Goal: Transaction & Acquisition: Purchase product/service

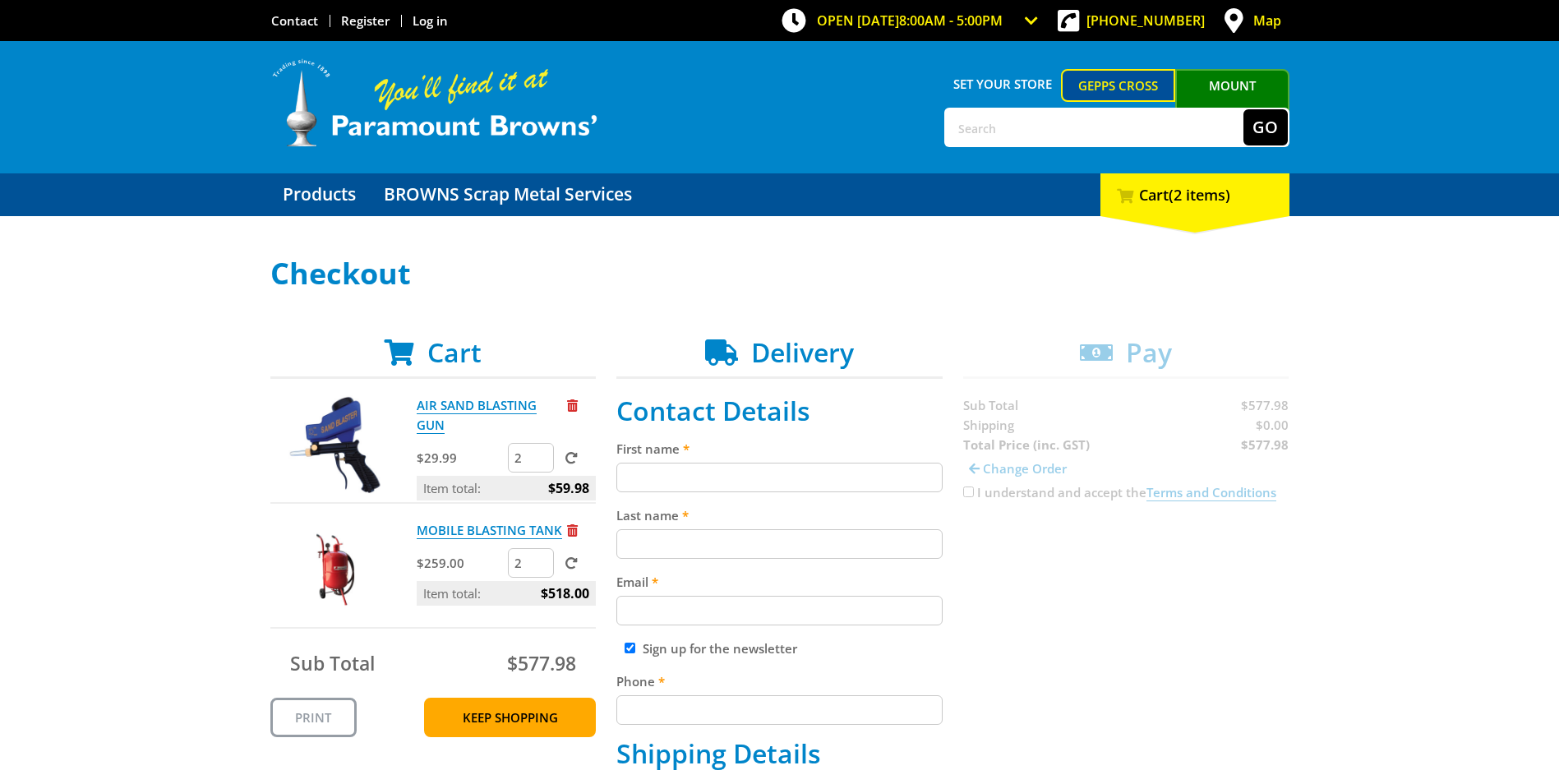
click at [741, 480] on input "First name" at bounding box center [780, 478] width 326 height 30
type input "quote"
click at [716, 544] on input "Last name" at bounding box center [780, 544] width 326 height 30
type input "quote"
click at [723, 617] on input "Email" at bounding box center [780, 611] width 326 height 30
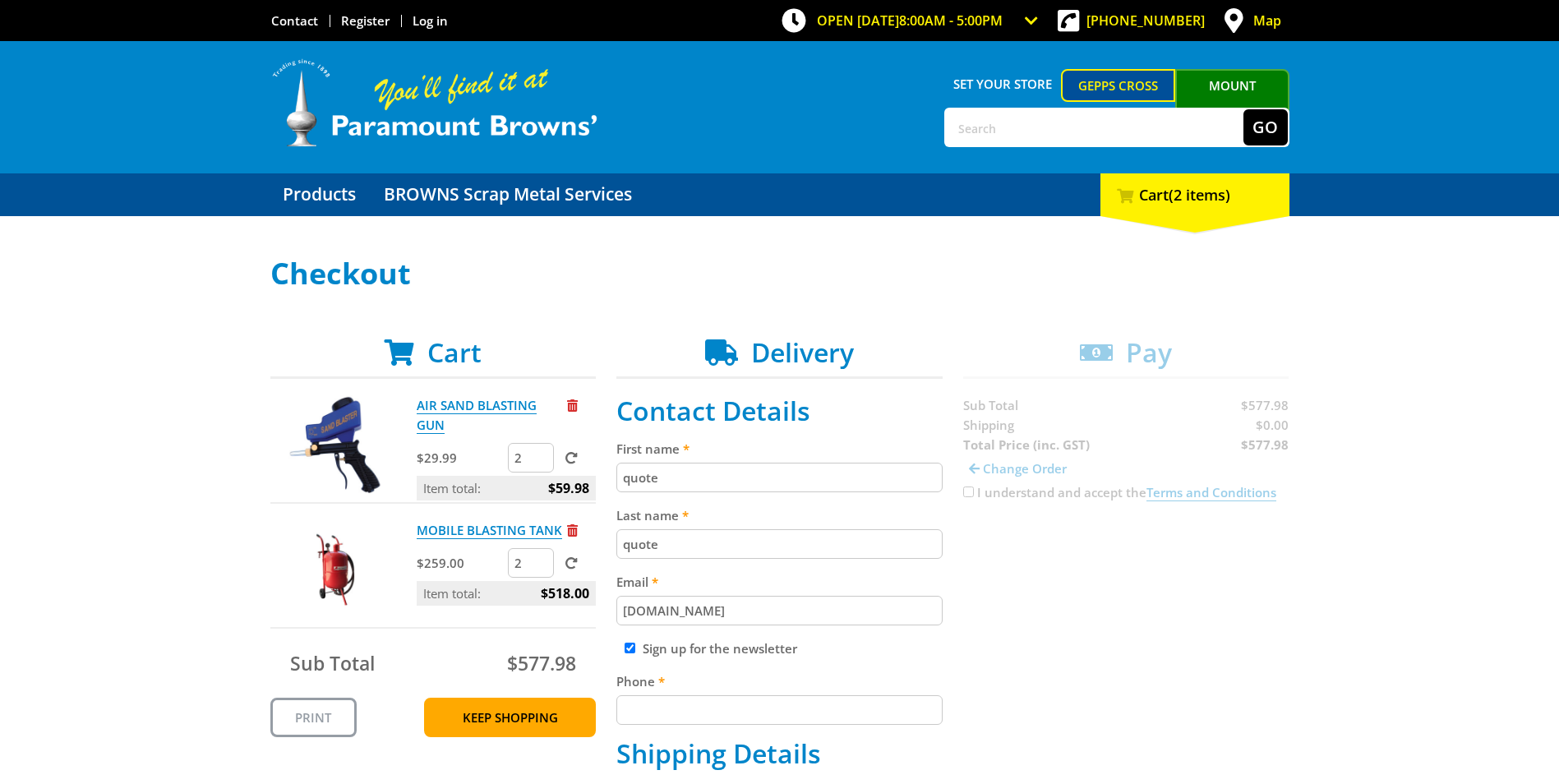
type input "quote.com"
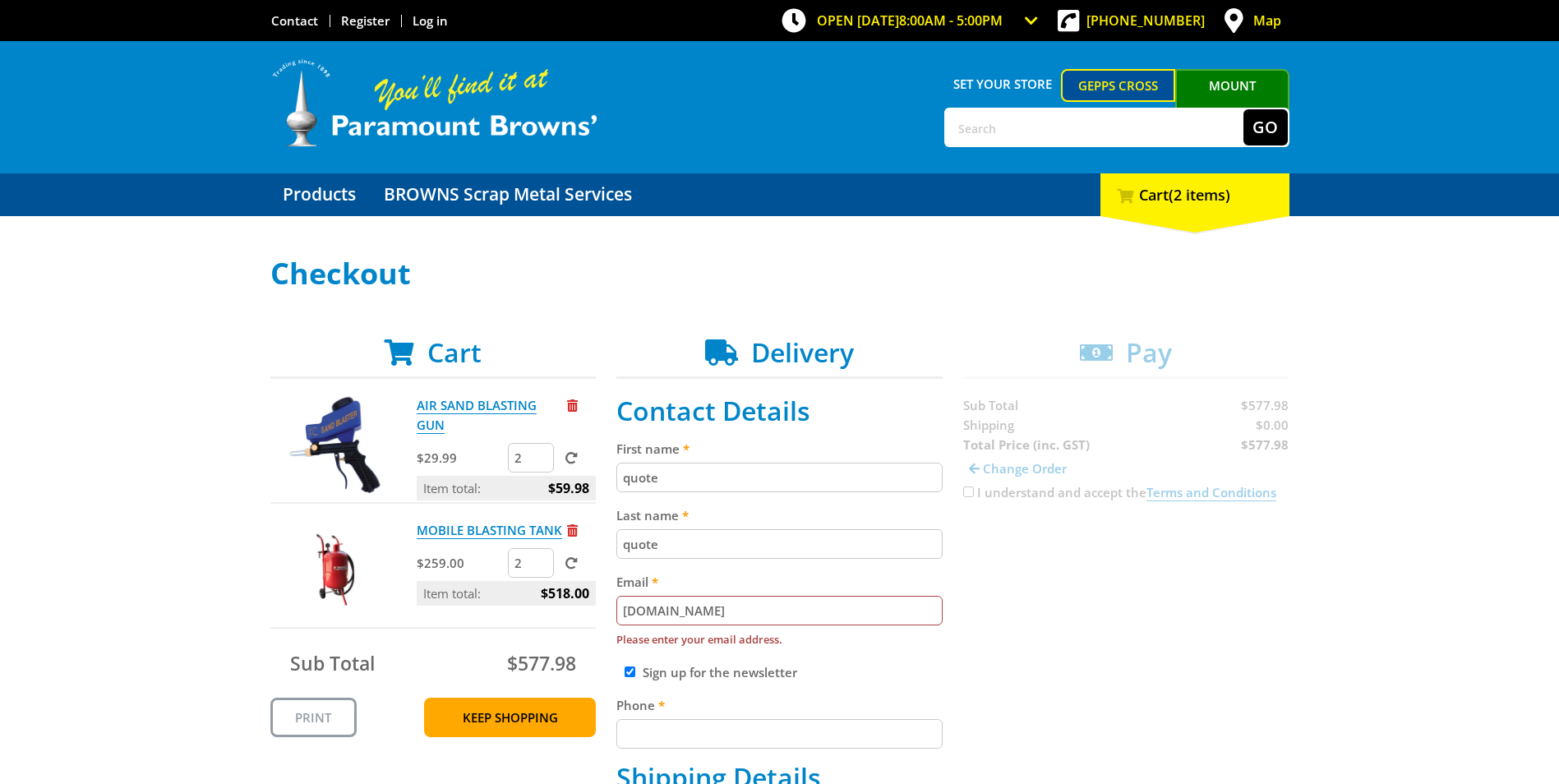
click at [658, 608] on input "quote.com" at bounding box center [780, 611] width 326 height 30
click at [623, 673] on div "Sign up for the newsletter" at bounding box center [780, 672] width 326 height 20
click at [638, 670] on div "Sign up for the newsletter" at bounding box center [780, 672] width 326 height 20
click at [629, 671] on input "Sign up for the newsletter" at bounding box center [630, 672] width 11 height 11
checkbox input "false"
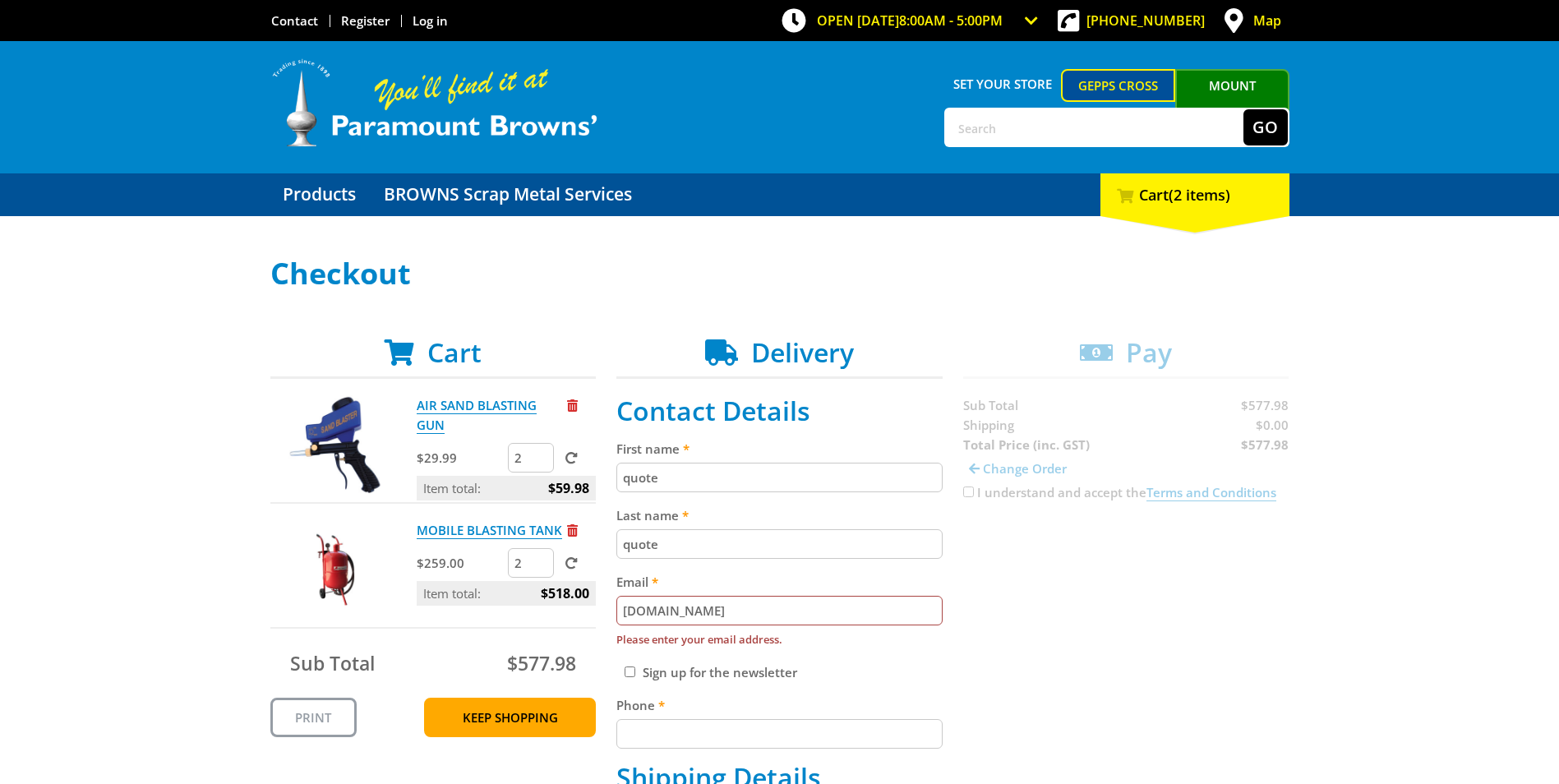
click at [668, 605] on input "quote.com" at bounding box center [780, 611] width 326 height 30
click at [736, 613] on input "quote.com" at bounding box center [780, 611] width 326 height 30
click at [659, 612] on input "quote.com" at bounding box center [780, 611] width 326 height 30
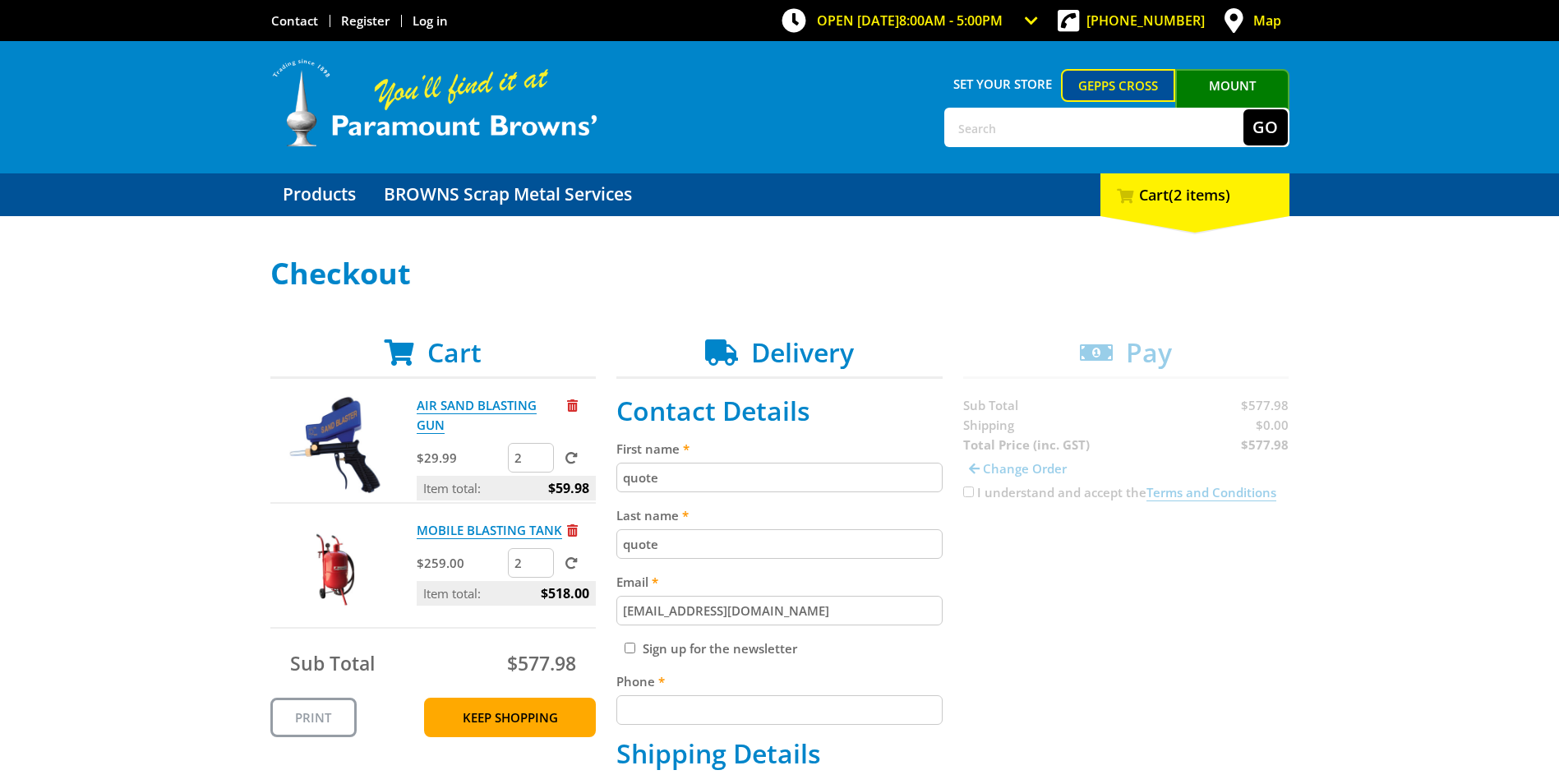
type input "[EMAIL_ADDRESS][DOMAIN_NAME]"
click at [677, 701] on input "Phone" at bounding box center [780, 710] width 326 height 30
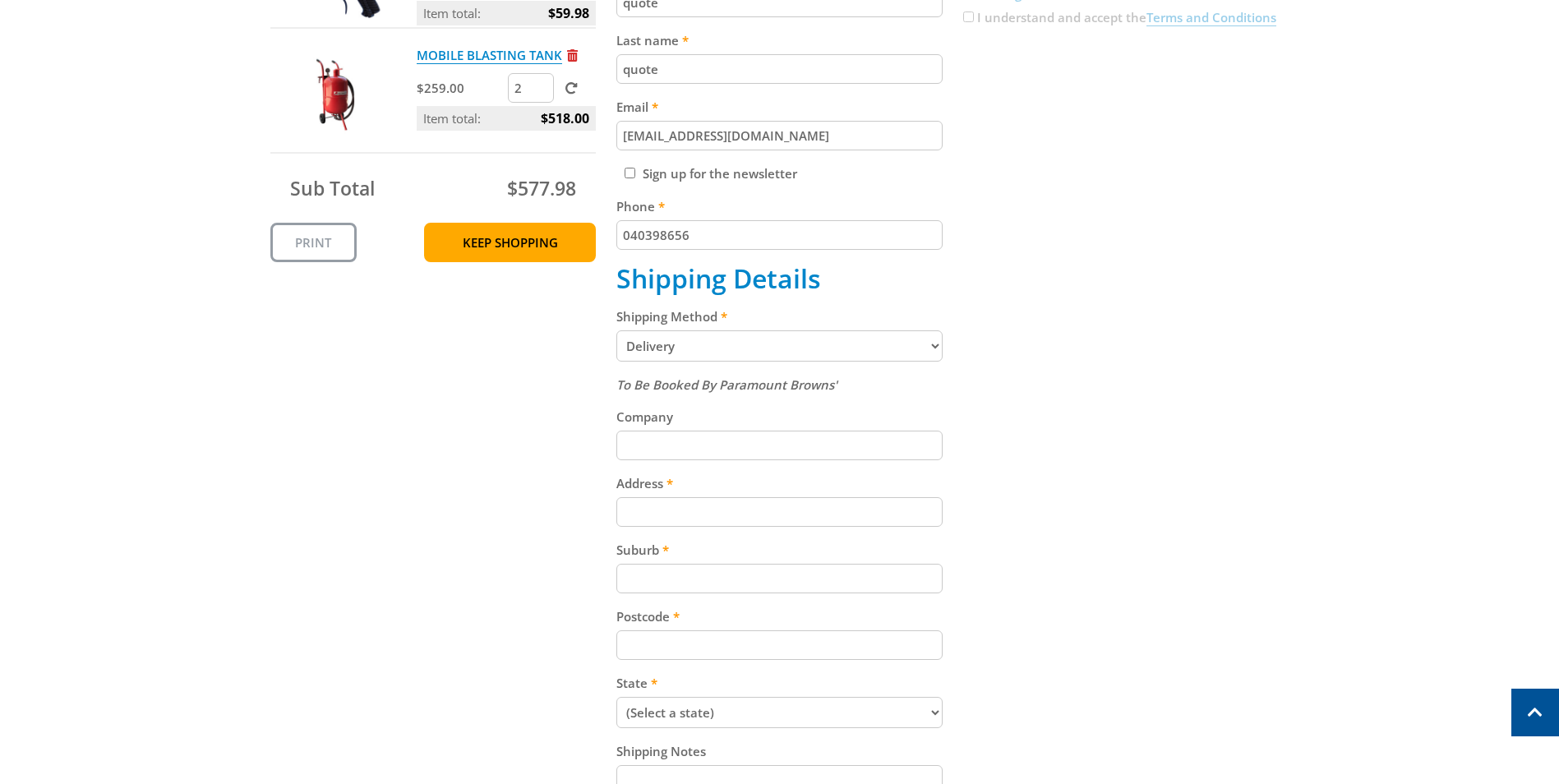
scroll to position [494, 0]
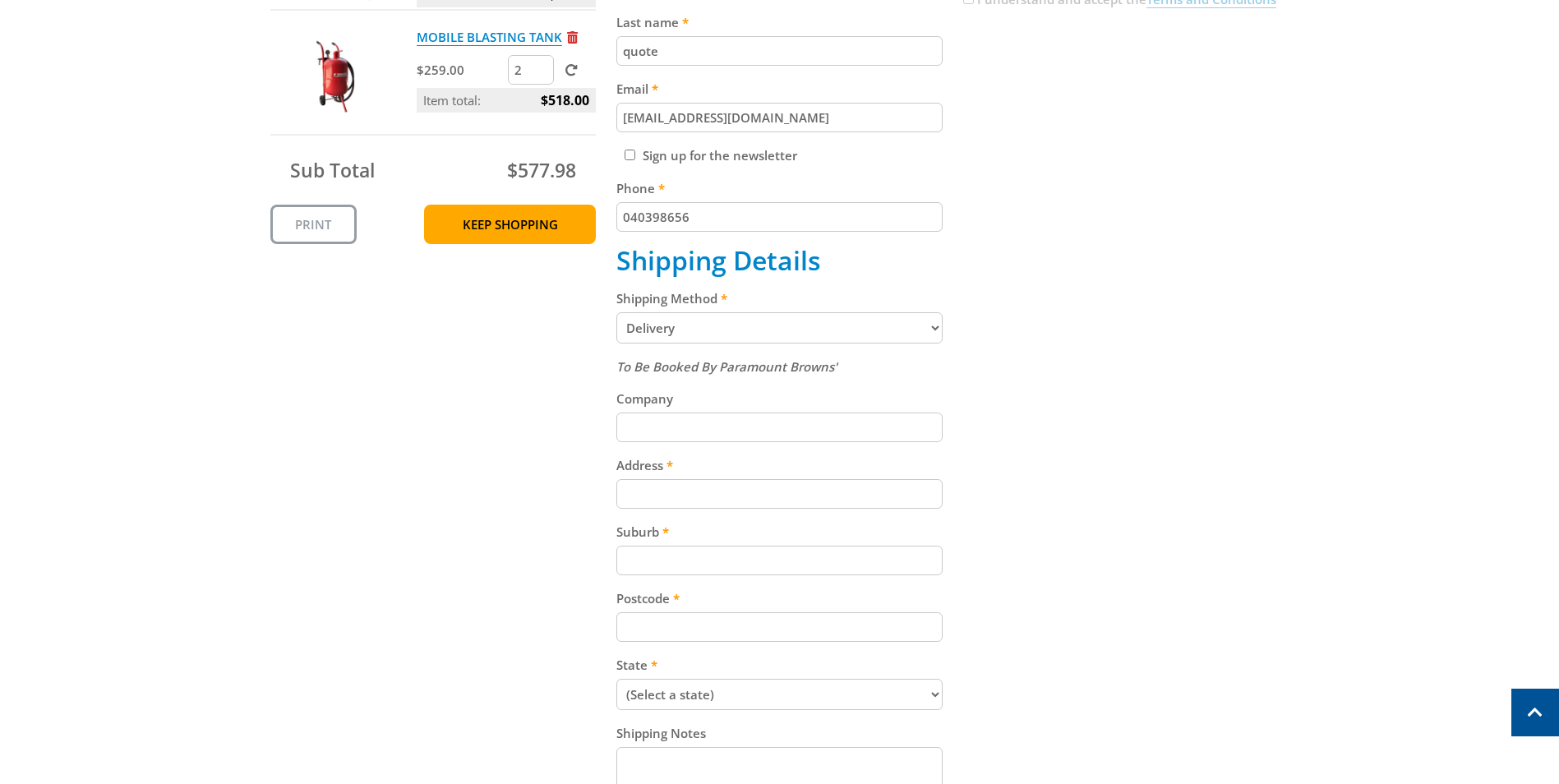
type input "040398656"
click at [686, 489] on input "Address" at bounding box center [780, 494] width 326 height 30
type input "640 mersey road"
click at [717, 558] on input "Suburb" at bounding box center [780, 561] width 326 height 30
type input "[PERSON_NAME]"
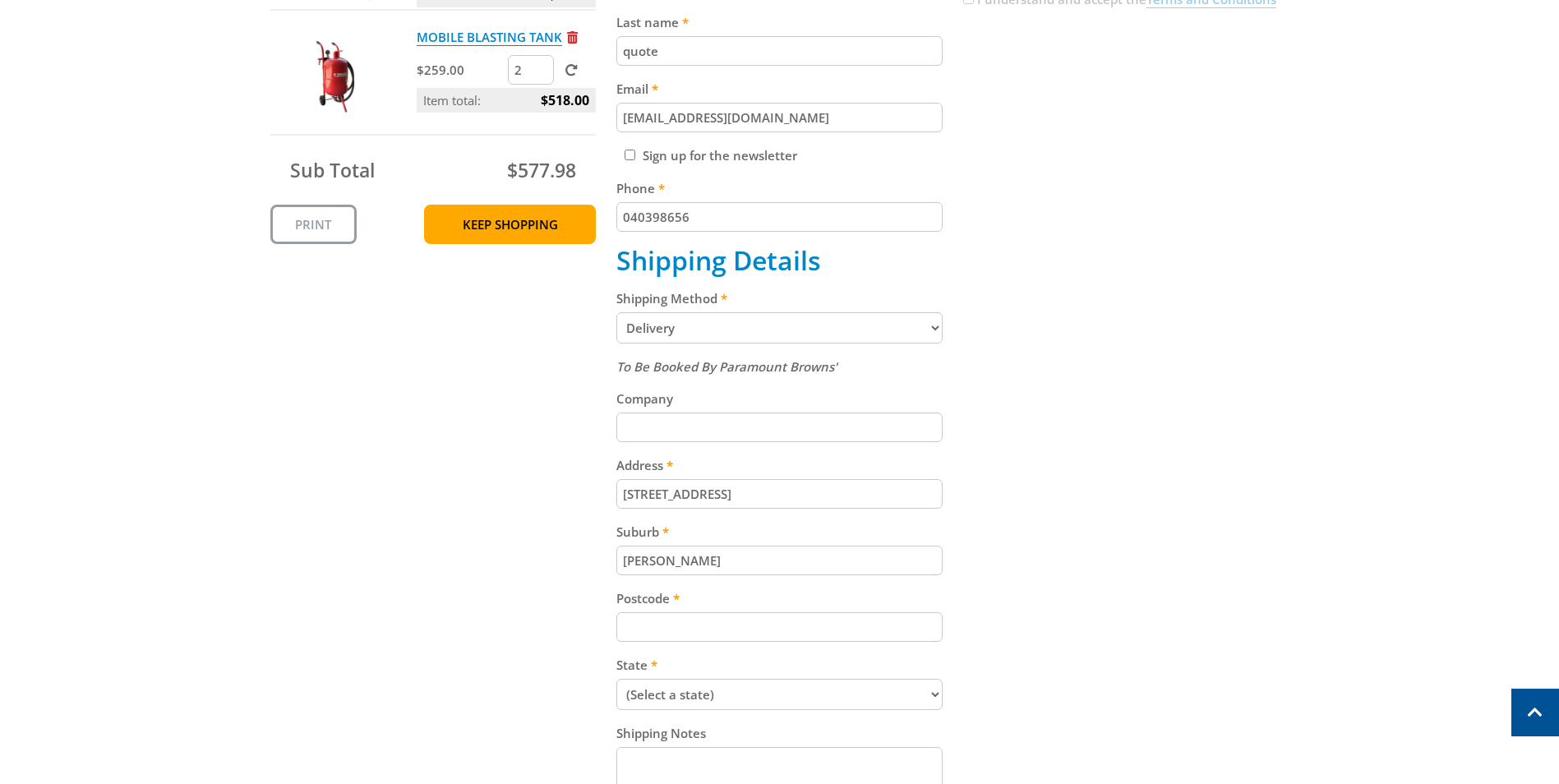
click at [694, 634] on input "Postcode" at bounding box center [780, 628] width 326 height 30
click at [726, 497] on input "640 mersey road" at bounding box center [780, 494] width 326 height 30
type input "[STREET_ADDRESS] nth"
click at [657, 627] on input "Postcode" at bounding box center [780, 628] width 326 height 30
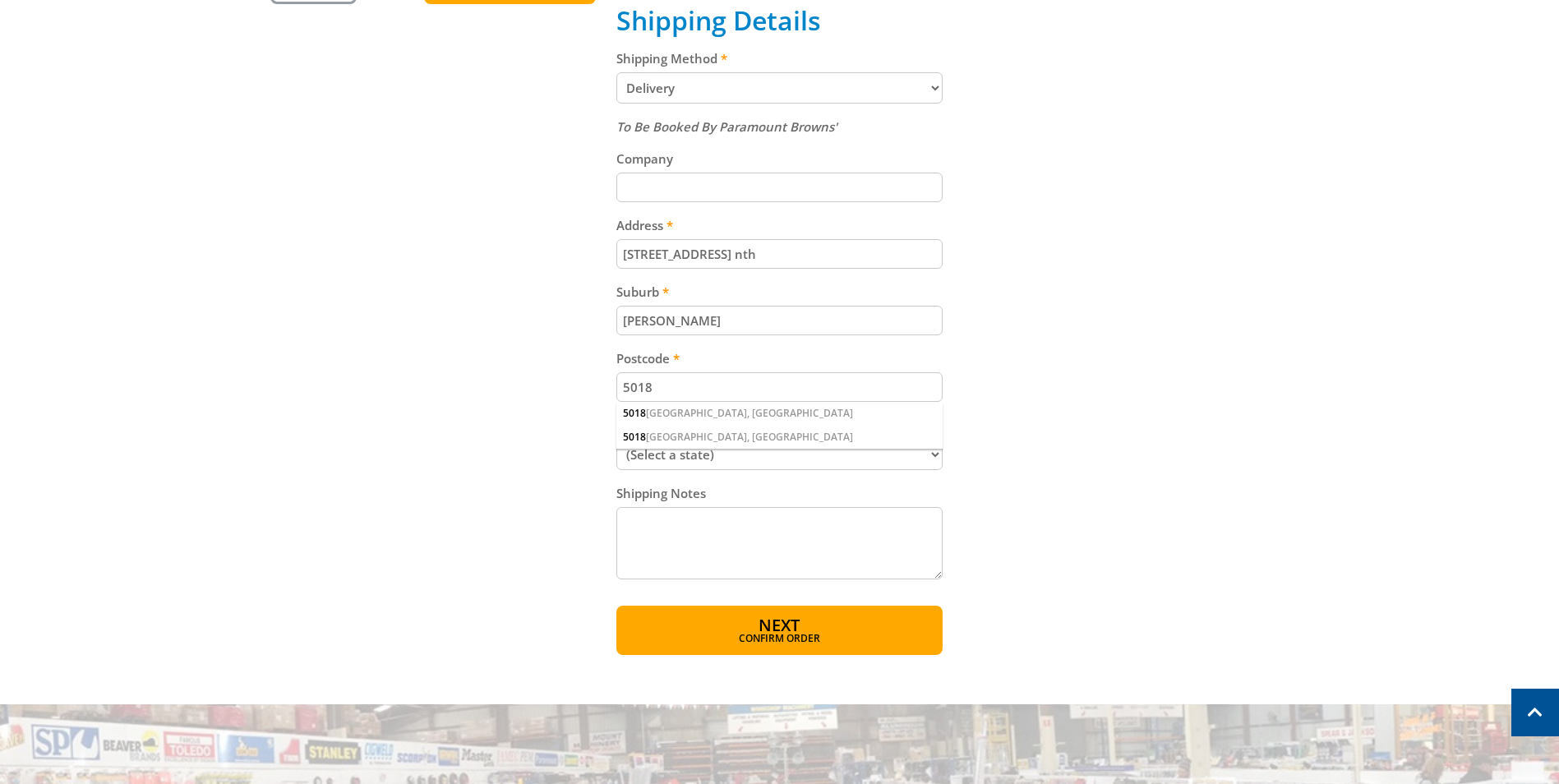
scroll to position [740, 0]
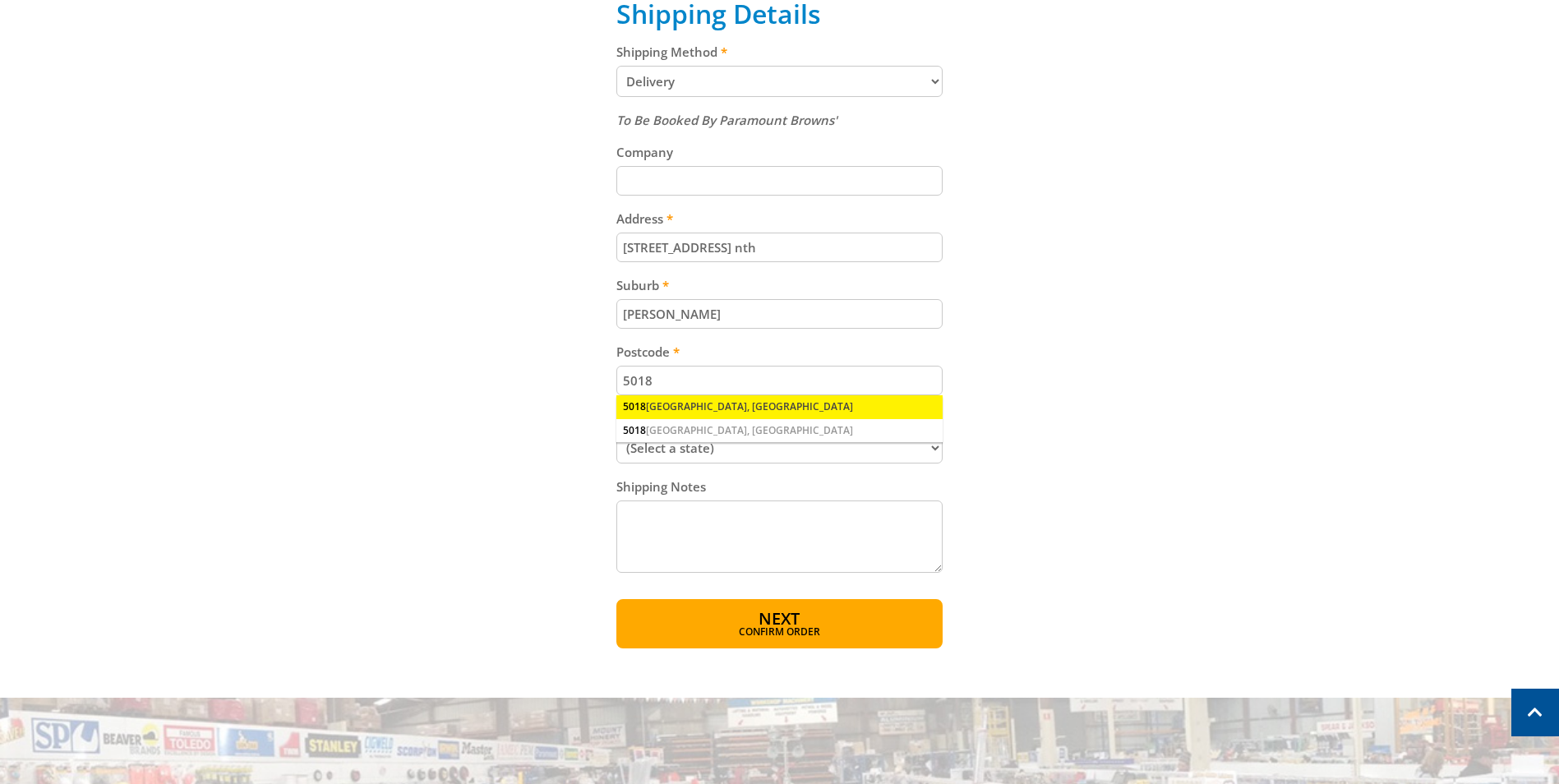
type input "5018"
click at [752, 406] on div "5018 NORTH HAVEN, SA" at bounding box center [780, 407] width 326 height 23
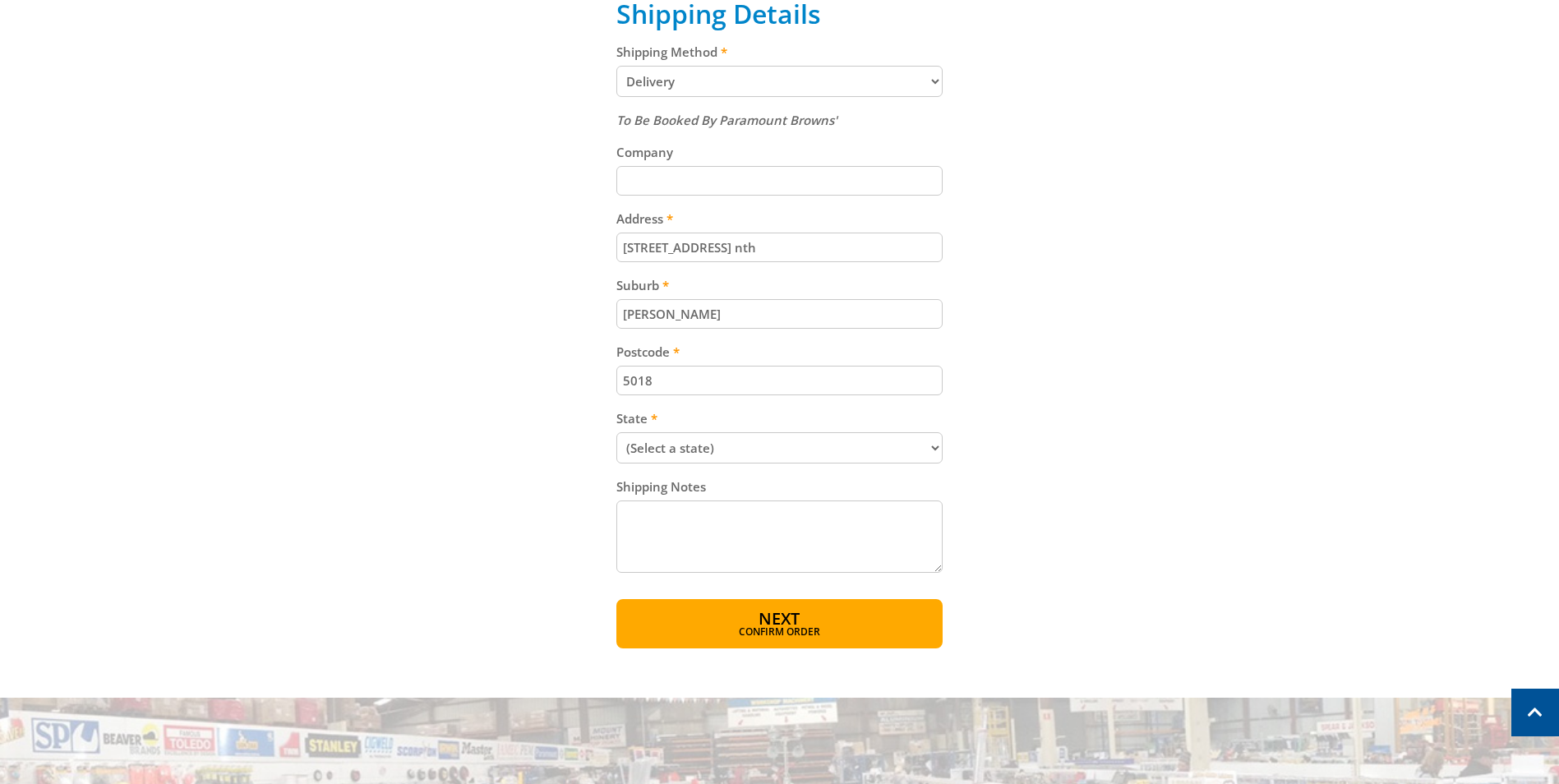
click at [720, 443] on select "(Select a state) South Australia Victoria New South Wales Queensland Western Au…" at bounding box center [780, 448] width 326 height 32
select select "SA"
click at [617, 432] on select "(Select a state) South Australia Victoria New South Wales Queensland Western Au…" at bounding box center [780, 448] width 326 height 32
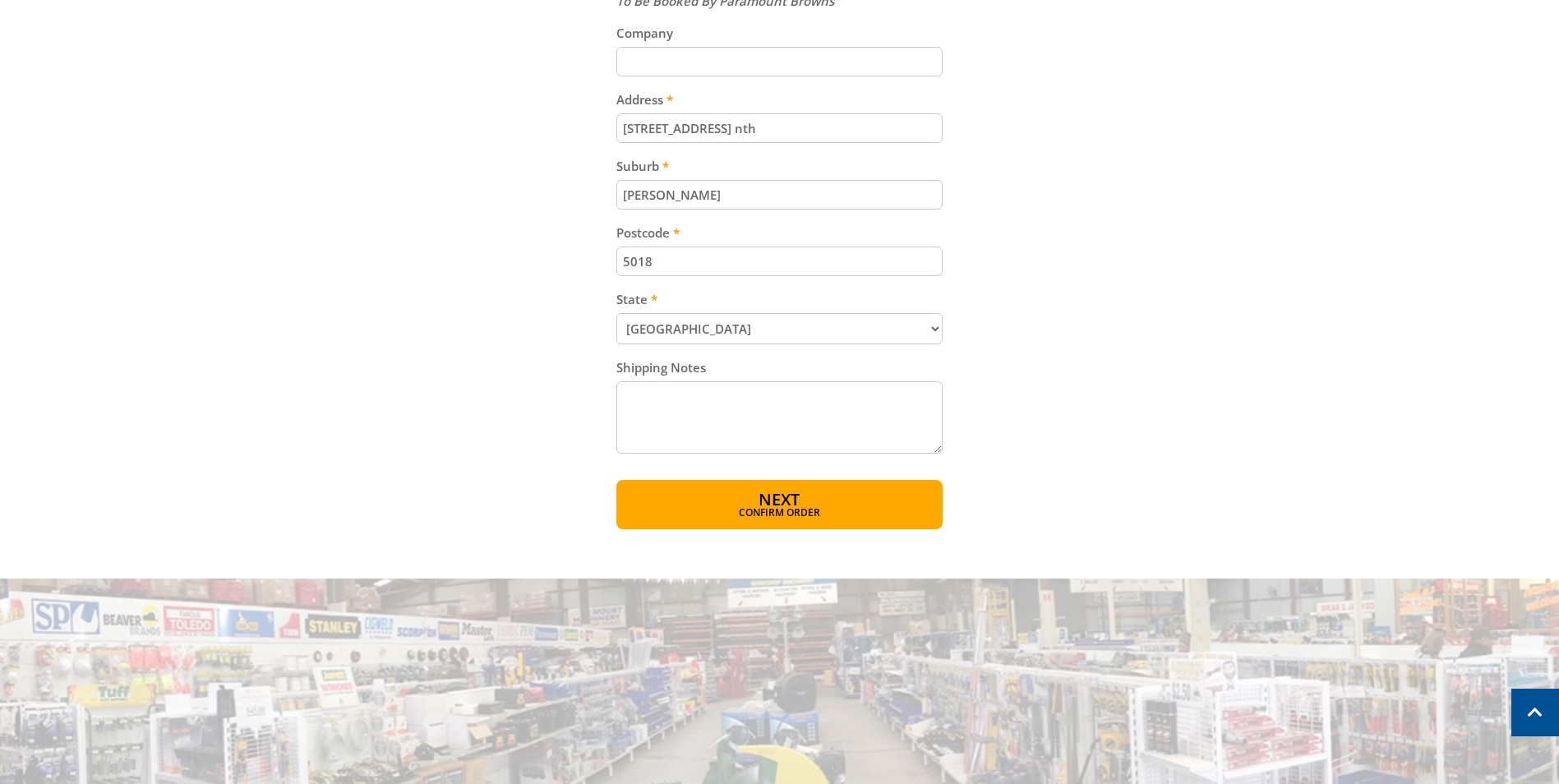
scroll to position [904, 0]
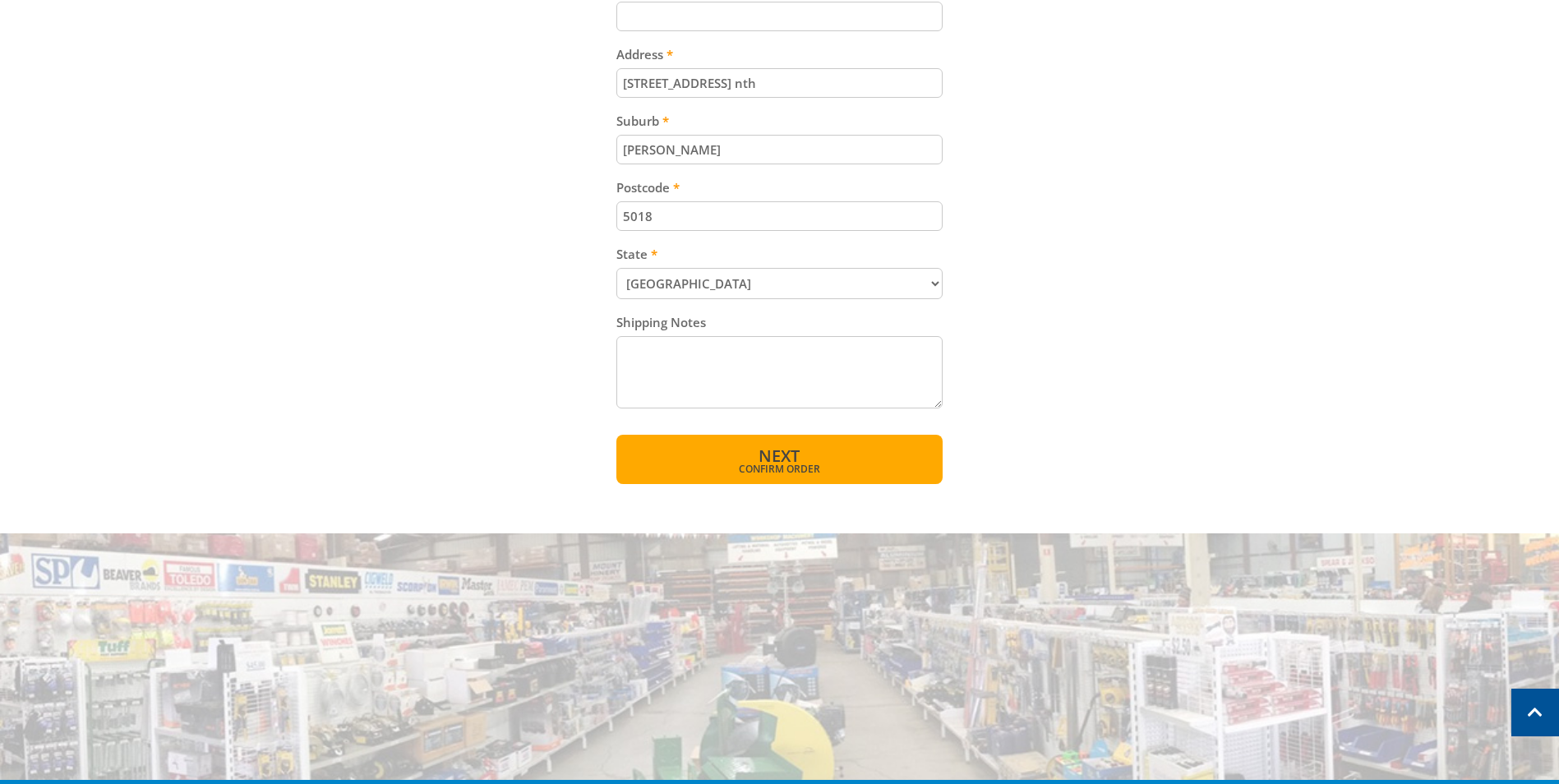
click at [762, 457] on span "Next" at bounding box center [778, 455] width 41 height 22
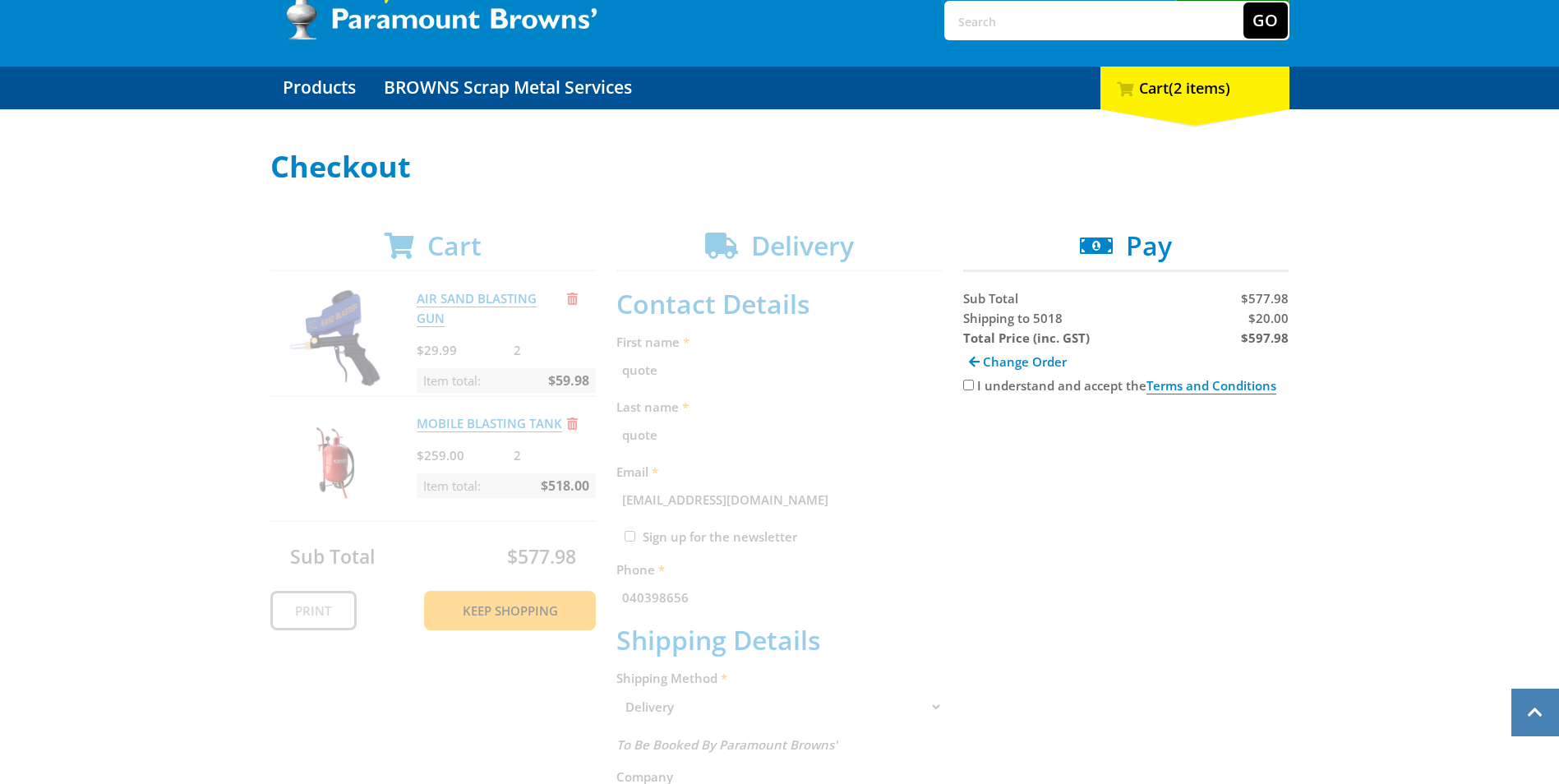
scroll to position [91, 0]
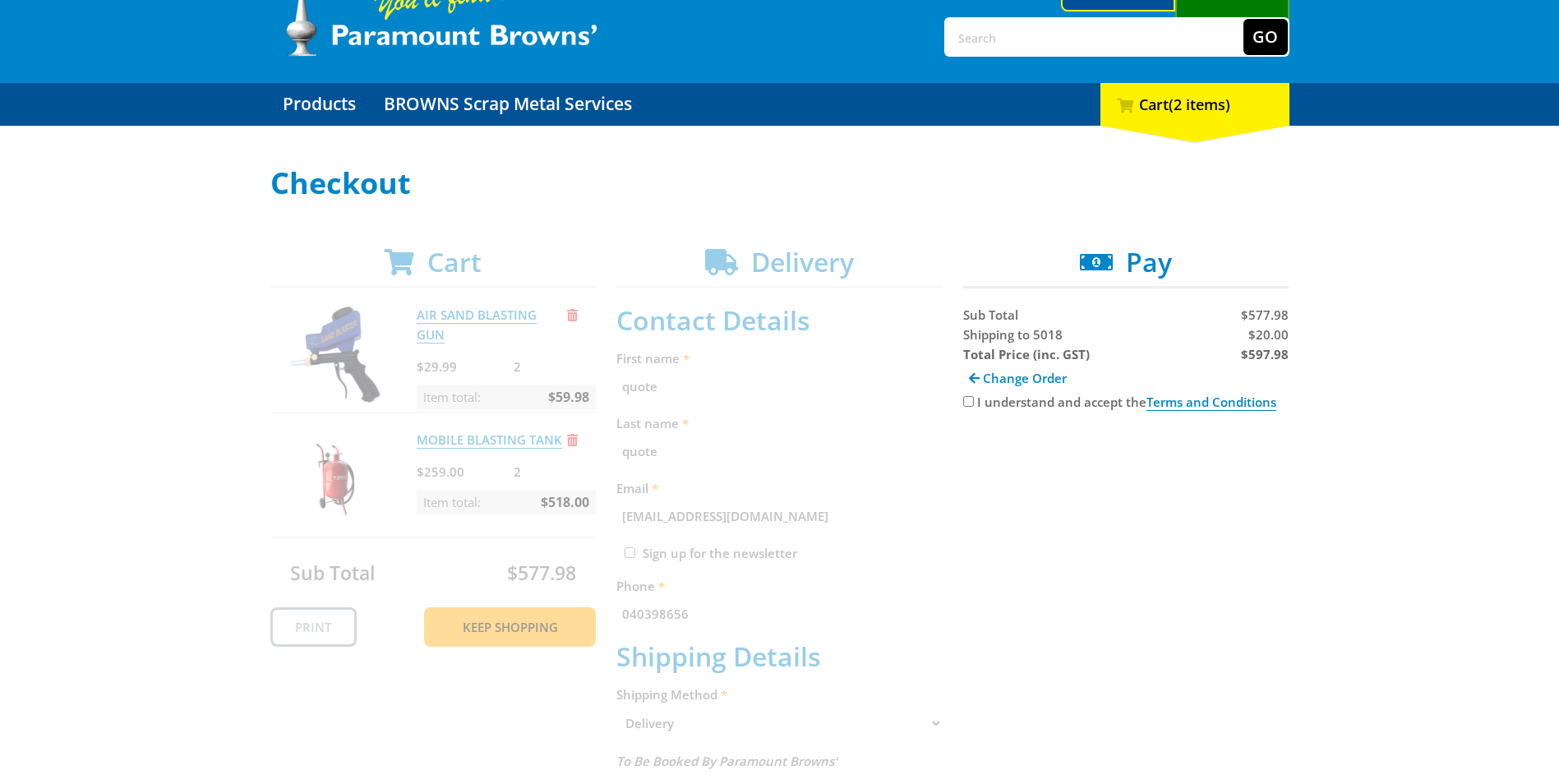
click at [1009, 382] on span "Change Order" at bounding box center [1025, 378] width 84 height 17
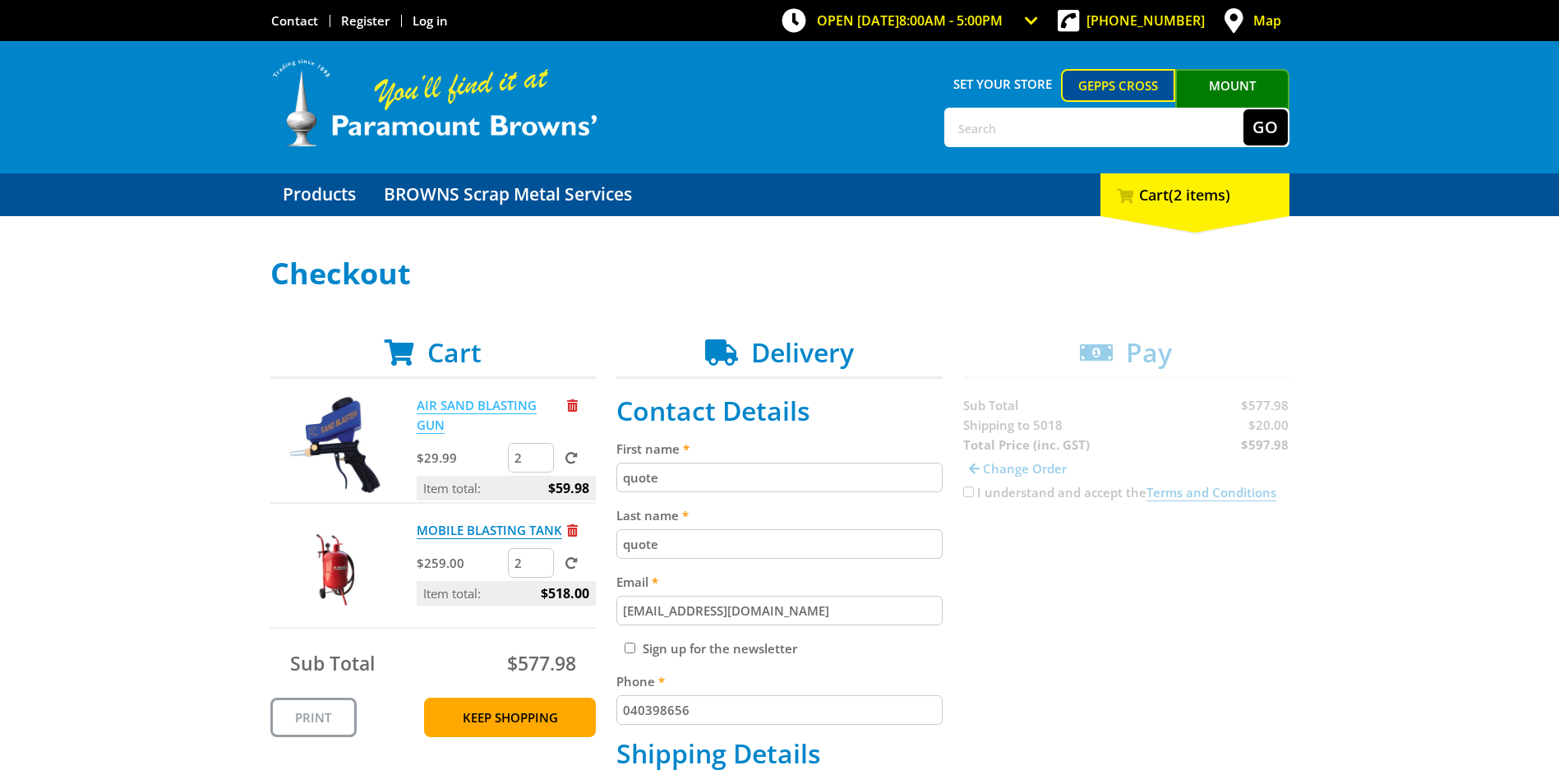
click at [456, 405] on link "AIR SAND BLASTING GUN" at bounding box center [477, 415] width 120 height 37
click at [516, 528] on link "MOBILE BLASTING TANK" at bounding box center [489, 530] width 146 height 17
